Goal: Task Accomplishment & Management: Use online tool/utility

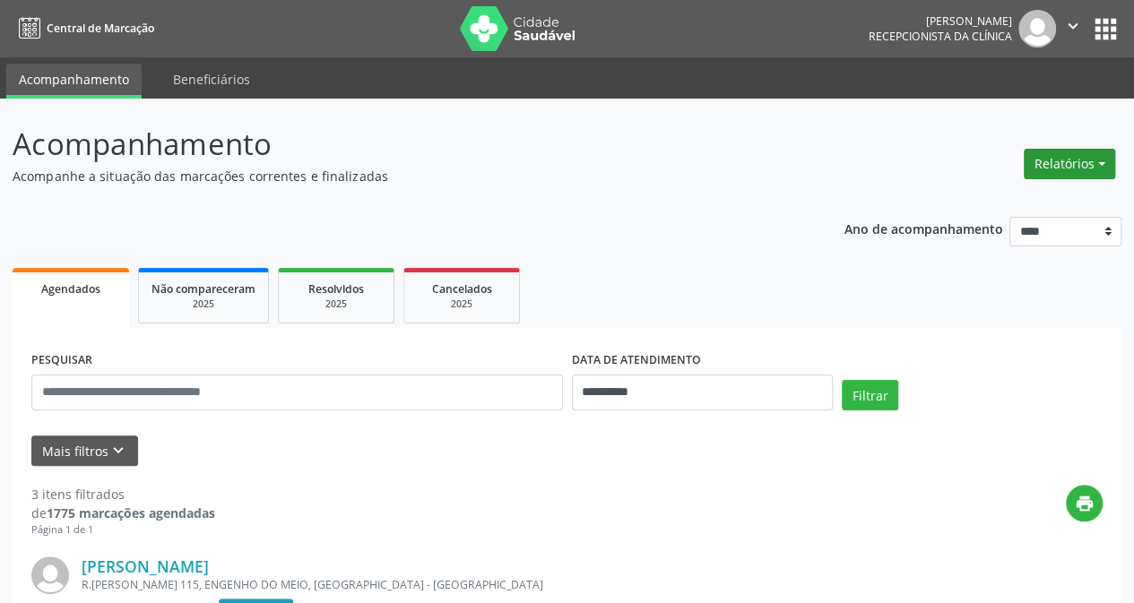
click at [1079, 160] on button "Relatórios" at bounding box center [1069, 164] width 91 height 30
click at [992, 203] on link "Agendamentos" at bounding box center [1019, 201] width 193 height 25
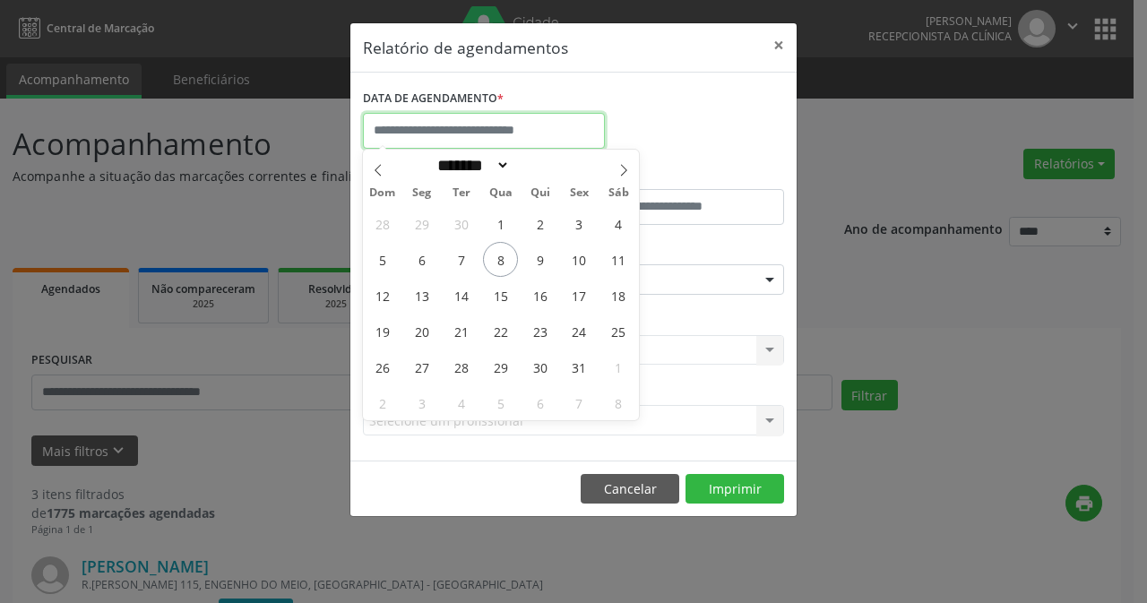
click at [534, 129] on input "text" at bounding box center [484, 131] width 242 height 36
click at [505, 223] on span "1" at bounding box center [500, 223] width 35 height 35
type input "**********"
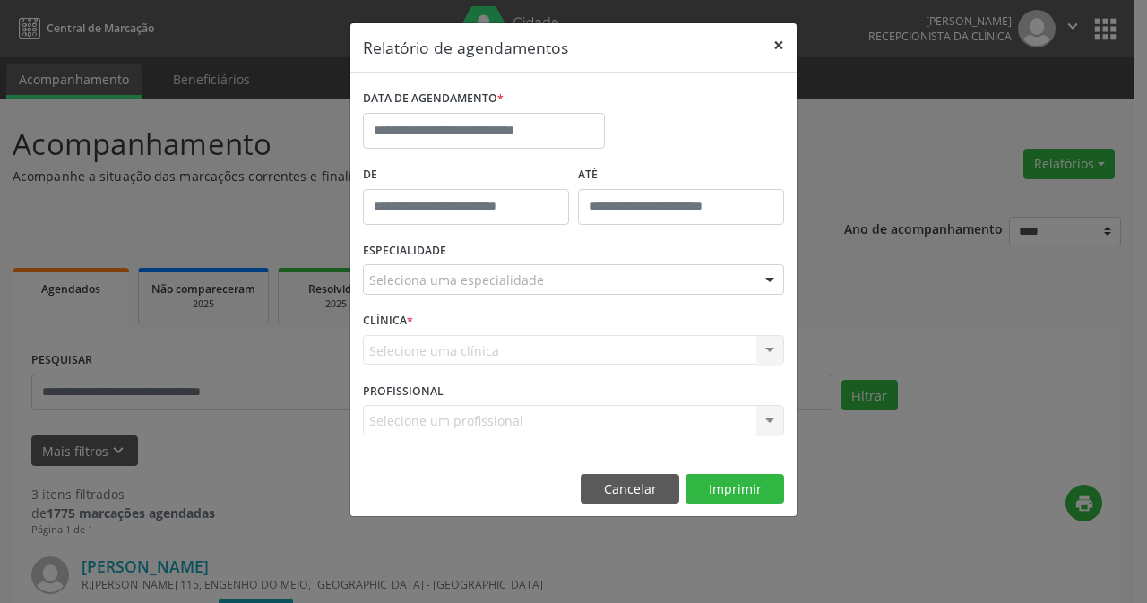
click at [782, 43] on button "×" at bounding box center [779, 45] width 36 height 44
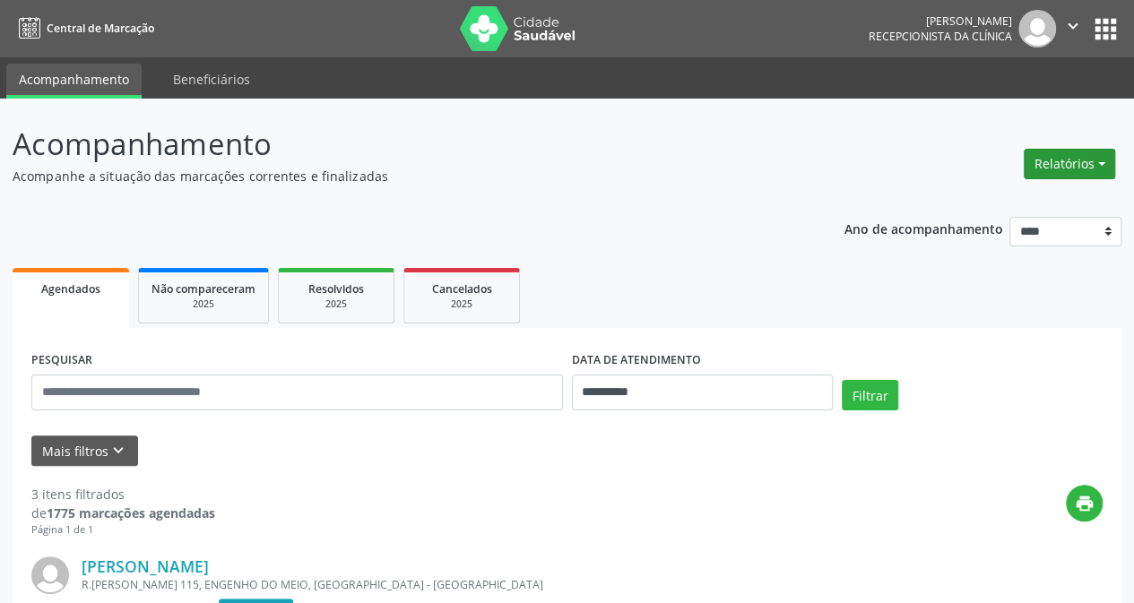
click at [1087, 164] on button "Relatórios" at bounding box center [1069, 164] width 91 height 30
click at [993, 203] on link "Agendamentos" at bounding box center [1019, 201] width 193 height 25
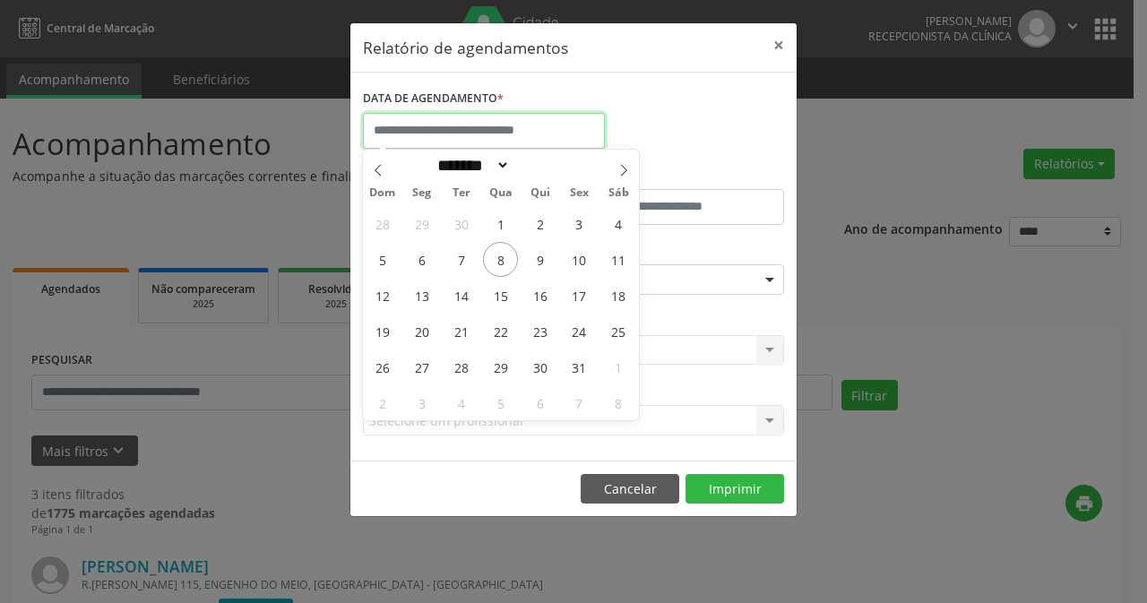
click at [486, 139] on input "text" at bounding box center [484, 131] width 242 height 36
click at [377, 171] on icon at bounding box center [378, 170] width 13 height 13
click at [624, 173] on icon at bounding box center [623, 171] width 6 height 12
select select "*"
click at [505, 229] on span "1" at bounding box center [500, 223] width 35 height 35
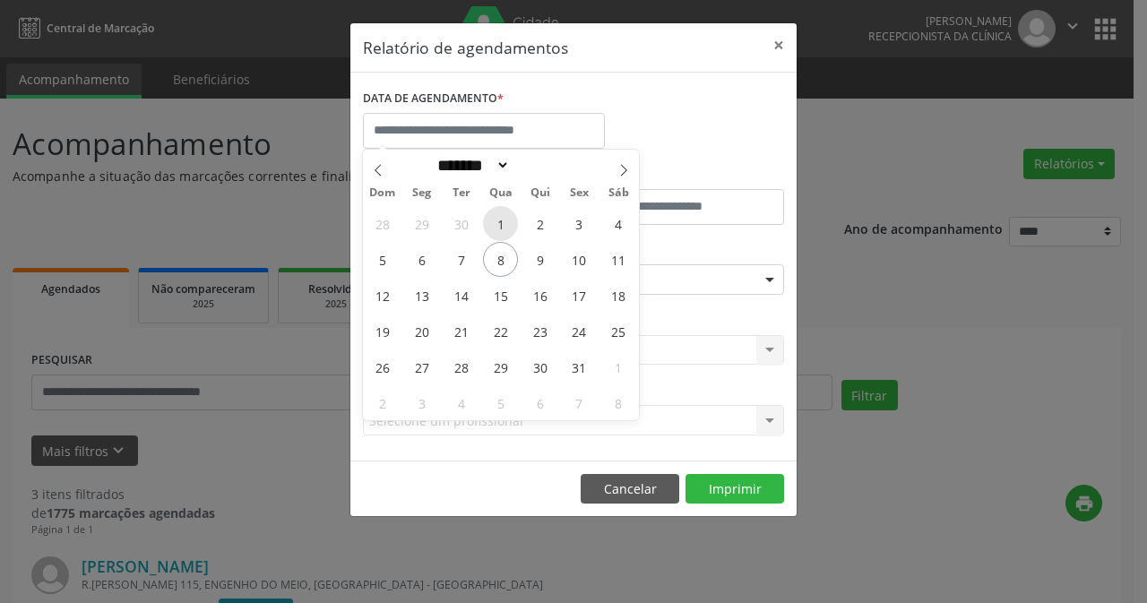
type input "**********"
click at [495, 223] on span "1" at bounding box center [500, 223] width 35 height 35
type input "*****"
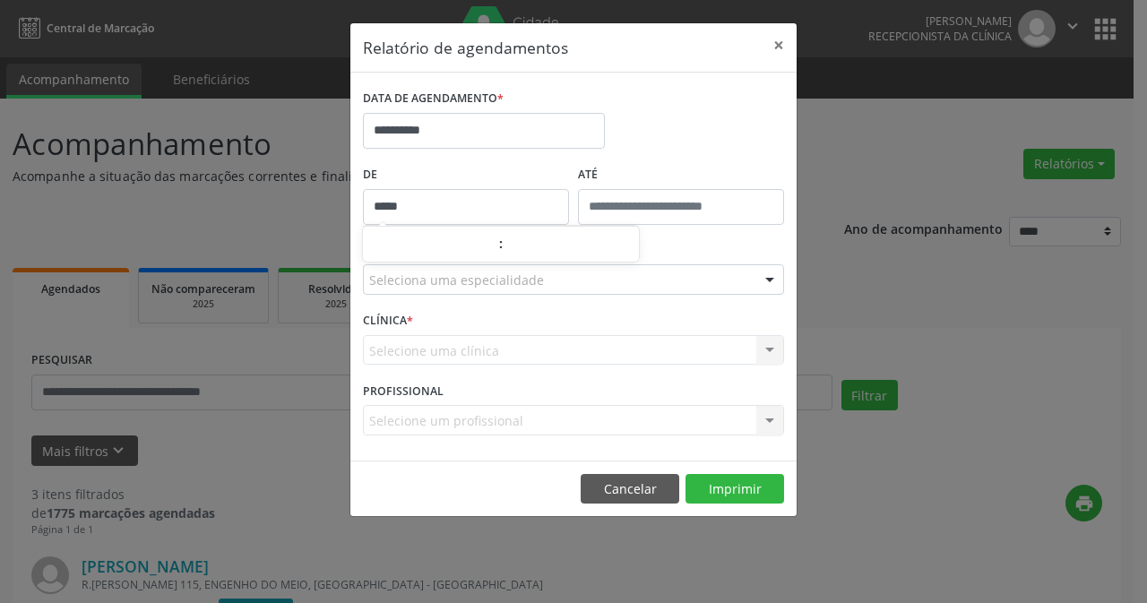
drag, startPoint x: 495, startPoint y: 223, endPoint x: 646, endPoint y: 228, distance: 151.5
click at [495, 221] on input "*****" at bounding box center [466, 207] width 206 height 36
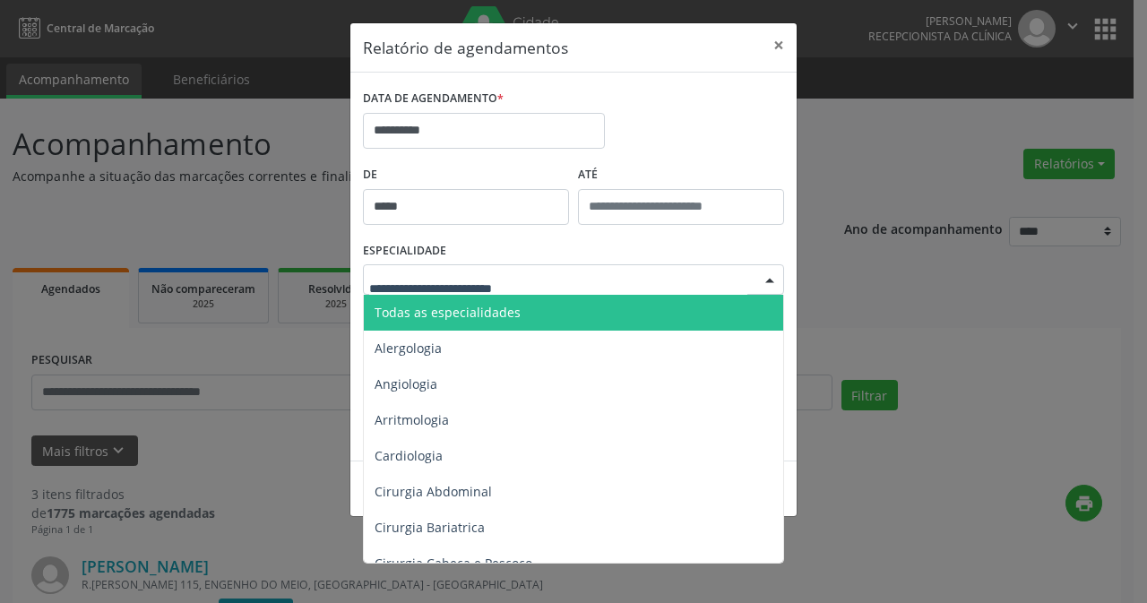
click at [773, 275] on div at bounding box center [769, 280] width 27 height 30
click at [486, 315] on span "Todas as especialidades" at bounding box center [448, 312] width 146 height 17
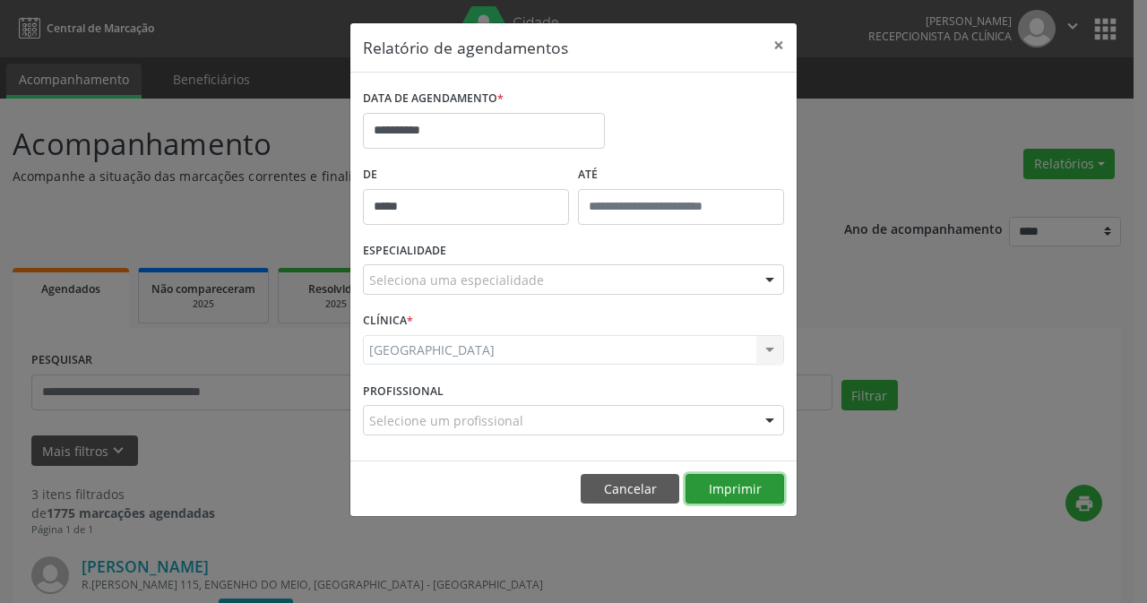
click at [745, 478] on button "Imprimir" at bounding box center [735, 489] width 99 height 30
click at [786, 45] on button "×" at bounding box center [779, 45] width 36 height 44
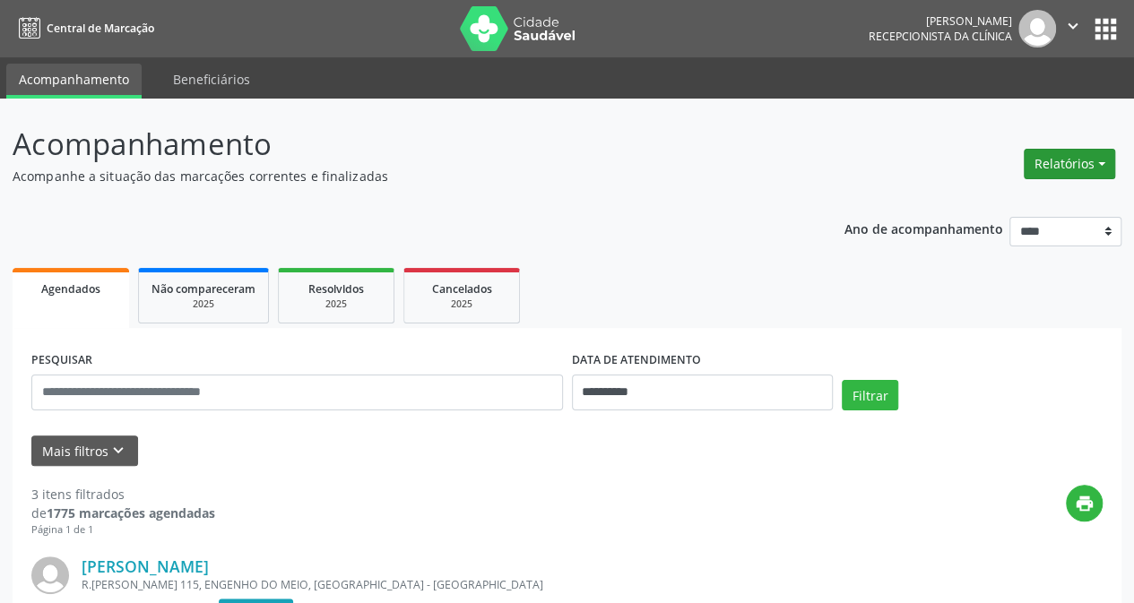
click at [1090, 162] on button "Relatórios" at bounding box center [1069, 164] width 91 height 30
click at [985, 203] on link "Agendamentos" at bounding box center [1019, 201] width 193 height 25
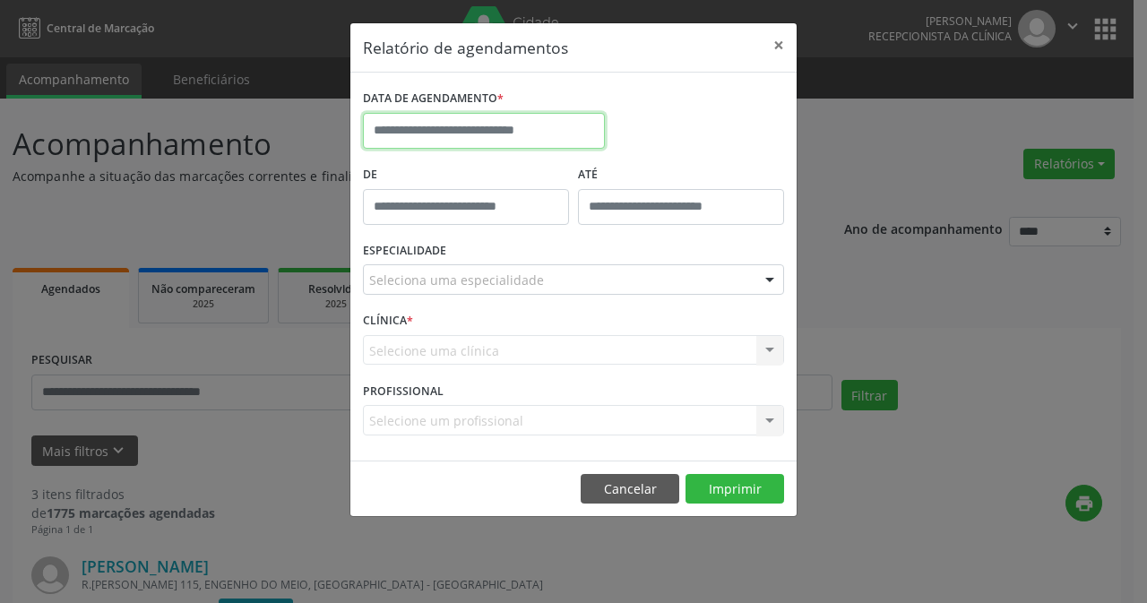
click at [520, 132] on input "text" at bounding box center [484, 131] width 242 height 36
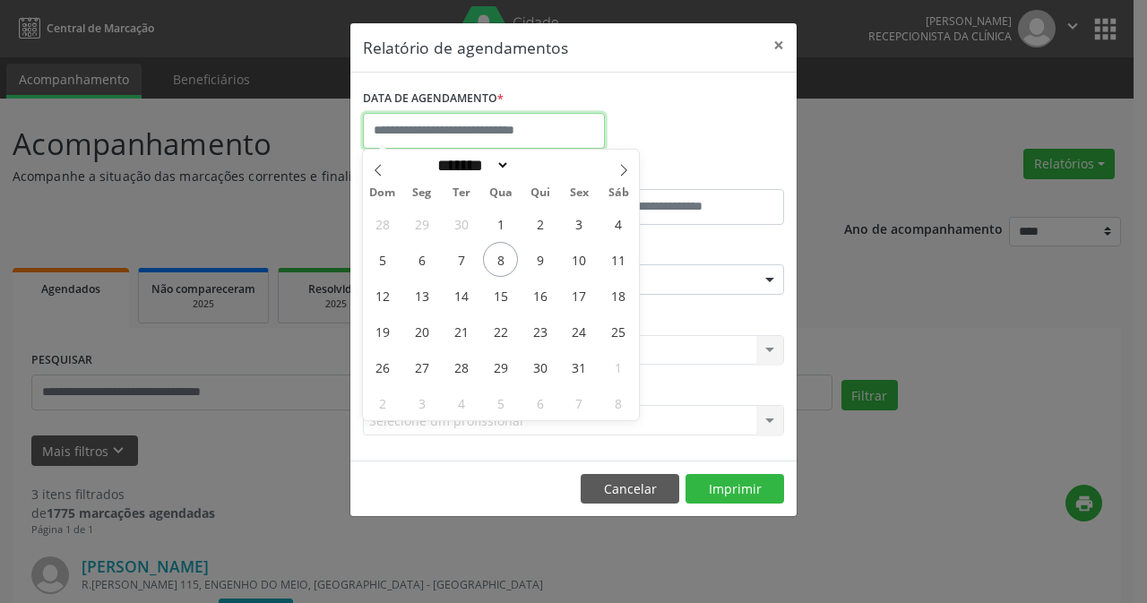
click at [520, 132] on input "text" at bounding box center [484, 131] width 242 height 36
click at [501, 265] on span "8" at bounding box center [500, 259] width 35 height 35
type input "**********"
click at [509, 265] on span "8" at bounding box center [500, 259] width 35 height 35
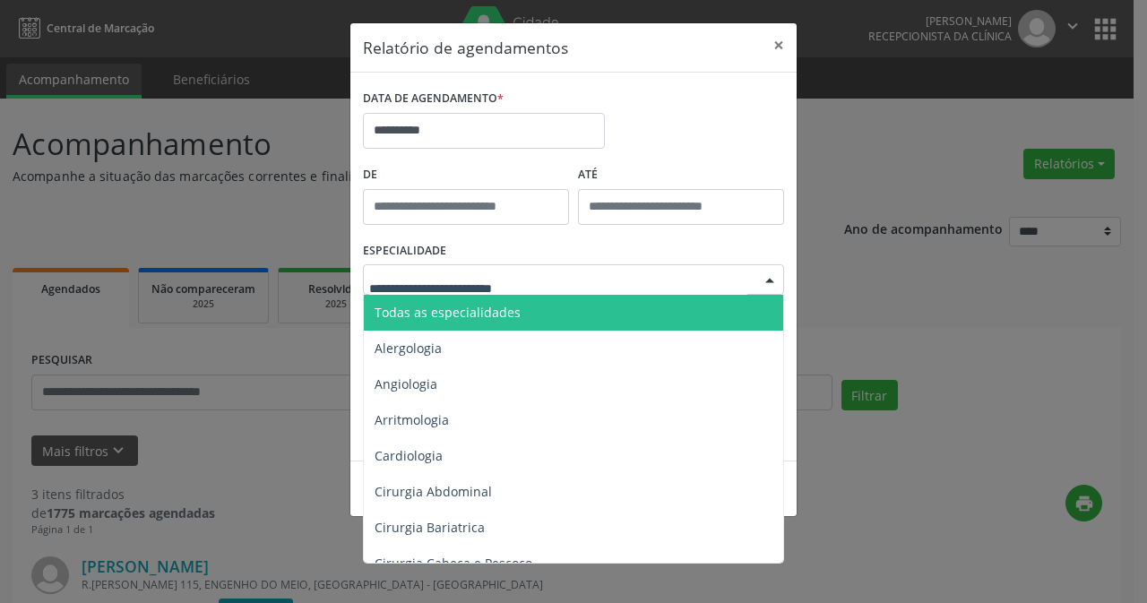
click at [771, 283] on div at bounding box center [769, 280] width 27 height 30
click at [491, 304] on span "Todas as especialidades" at bounding box center [448, 312] width 146 height 17
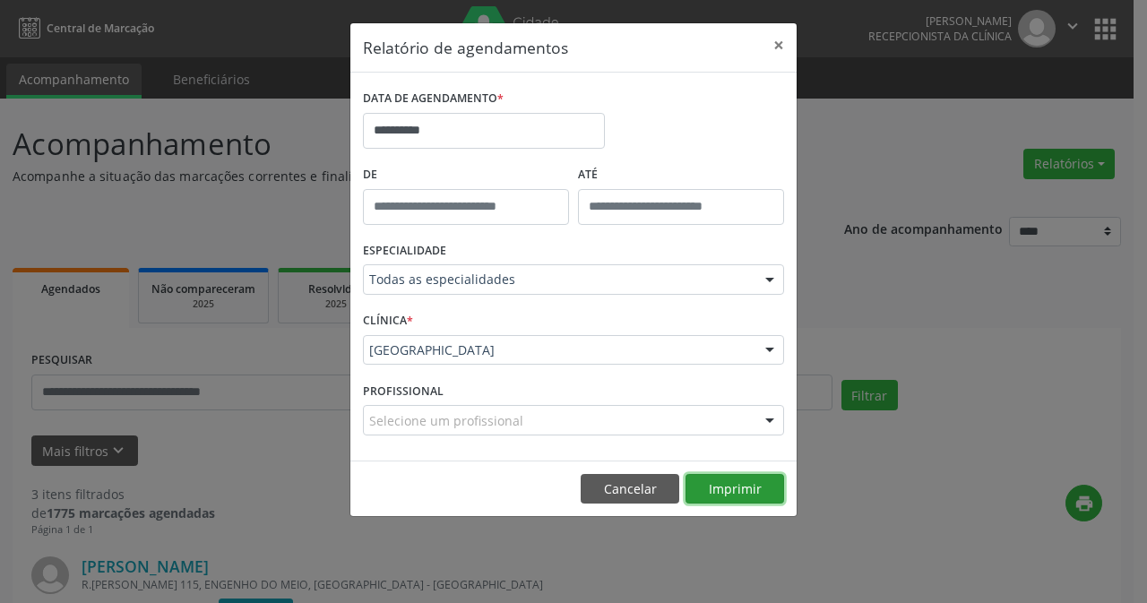
click at [739, 488] on button "Imprimir" at bounding box center [735, 489] width 99 height 30
drag, startPoint x: 779, startPoint y: 46, endPoint x: 1026, endPoint y: 168, distance: 276.2
click at [780, 45] on button "×" at bounding box center [779, 45] width 36 height 44
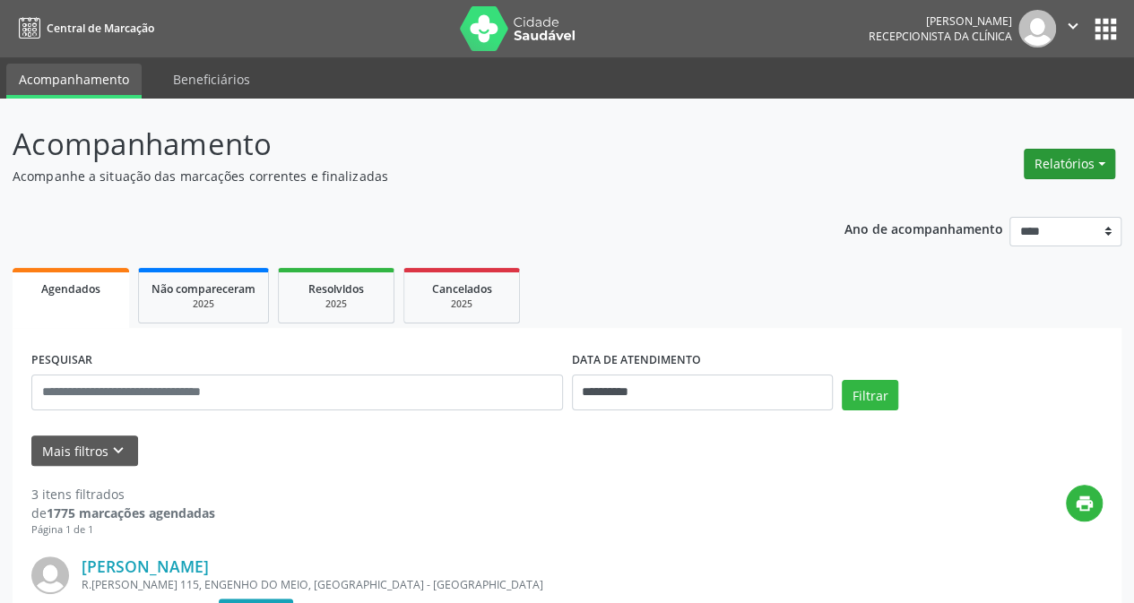
drag, startPoint x: 1101, startPoint y: 159, endPoint x: 1065, endPoint y: 144, distance: 39.4
click at [1101, 158] on button "Relatórios" at bounding box center [1069, 164] width 91 height 30
click at [984, 194] on link "Agendamentos" at bounding box center [1019, 201] width 193 height 25
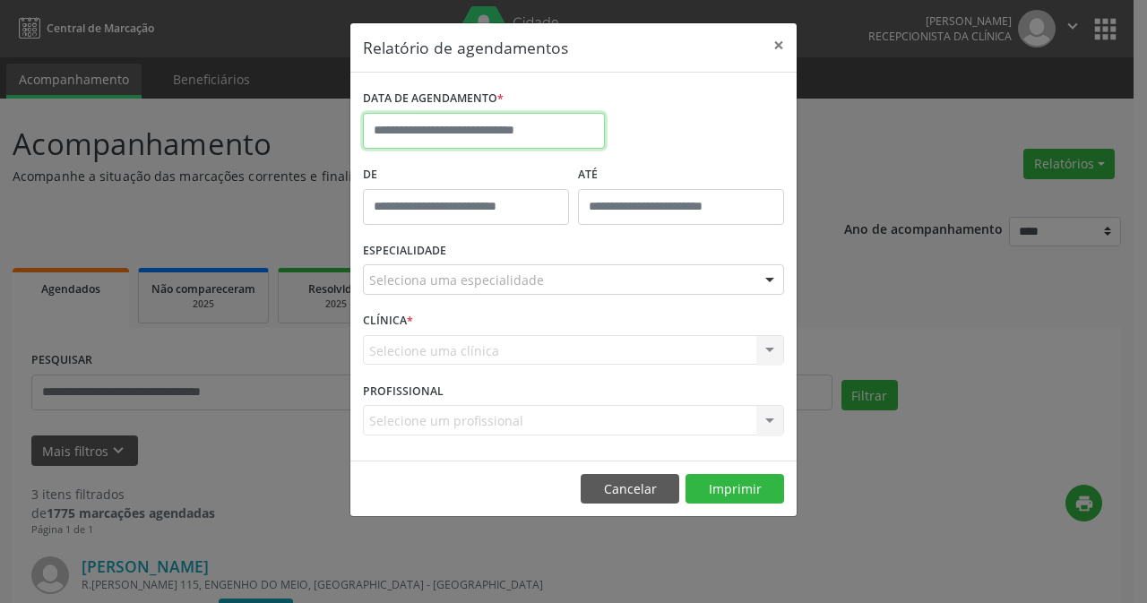
click at [497, 126] on input "text" at bounding box center [484, 131] width 242 height 36
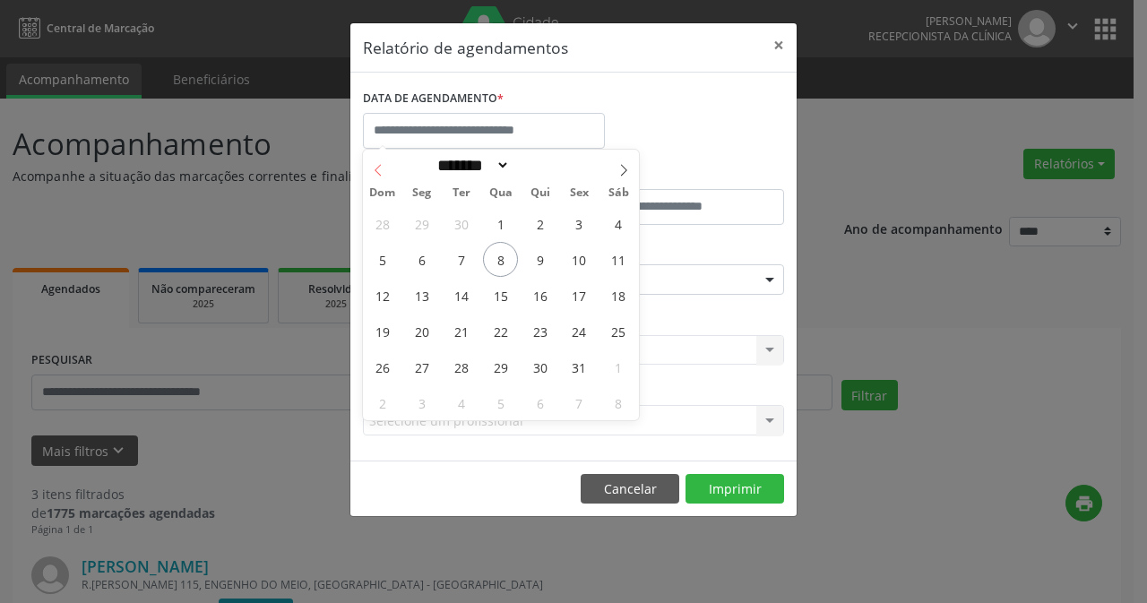
click at [378, 173] on icon at bounding box center [378, 170] width 13 height 13
select select "*"
click at [491, 325] on span "24" at bounding box center [500, 331] width 35 height 35
type input "**********"
click at [505, 335] on span "24" at bounding box center [500, 331] width 35 height 35
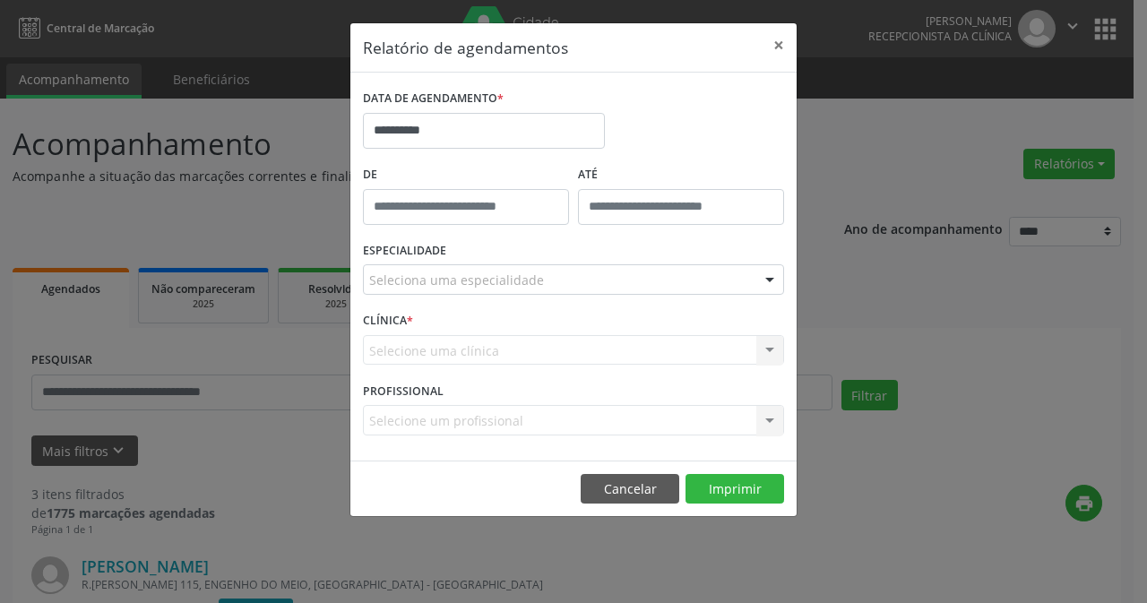
click at [505, 335] on div "Selecione uma clínica [GEOGRAPHIC_DATA] Nenhum resultado encontrado para: " " N…" at bounding box center [573, 350] width 421 height 30
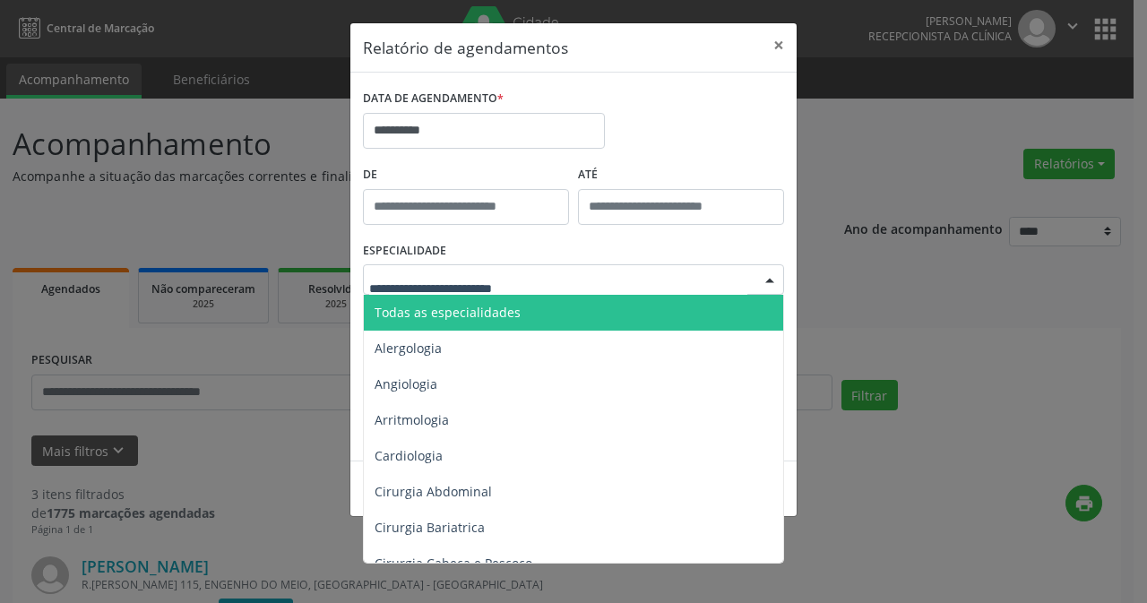
click at [770, 277] on div at bounding box center [769, 280] width 27 height 30
drag, startPoint x: 513, startPoint y: 312, endPoint x: 598, endPoint y: 343, distance: 90.7
click at [519, 309] on span "Todas as especialidades" at bounding box center [575, 313] width 422 height 36
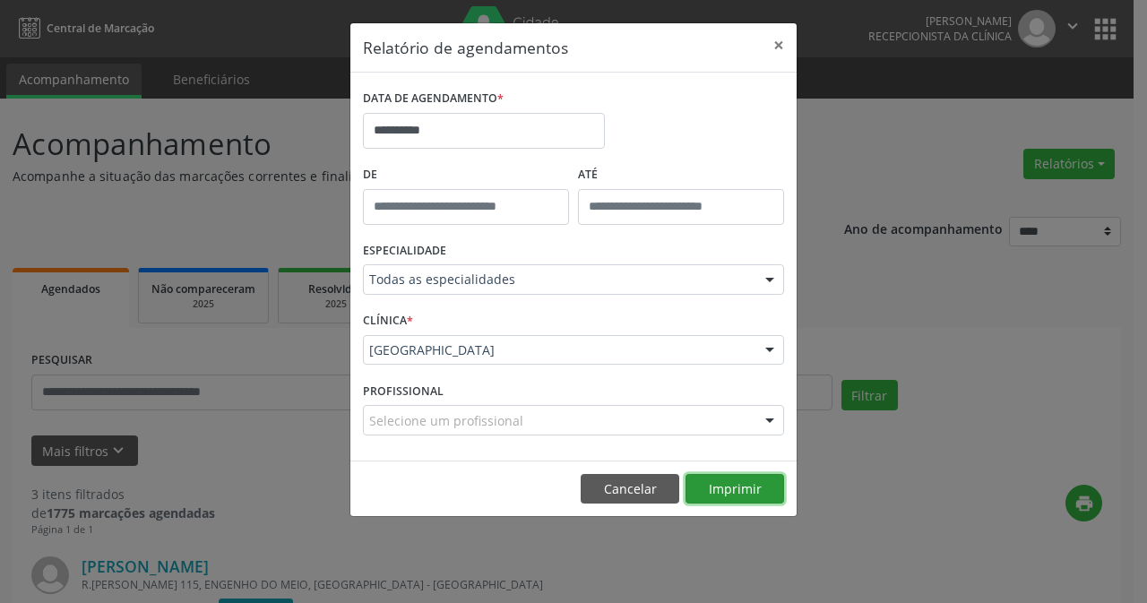
click at [739, 492] on button "Imprimir" at bounding box center [735, 489] width 99 height 30
